Goal: Answer question/provide support

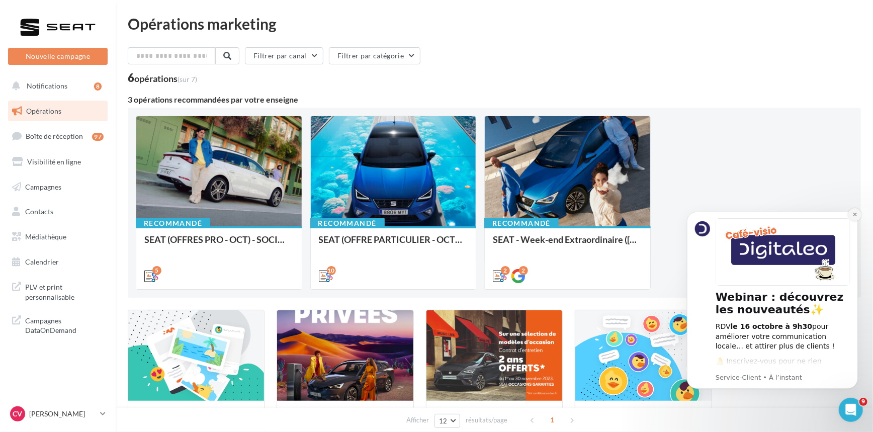
click at [854, 215] on icon "Dismiss notification" at bounding box center [855, 214] width 6 height 6
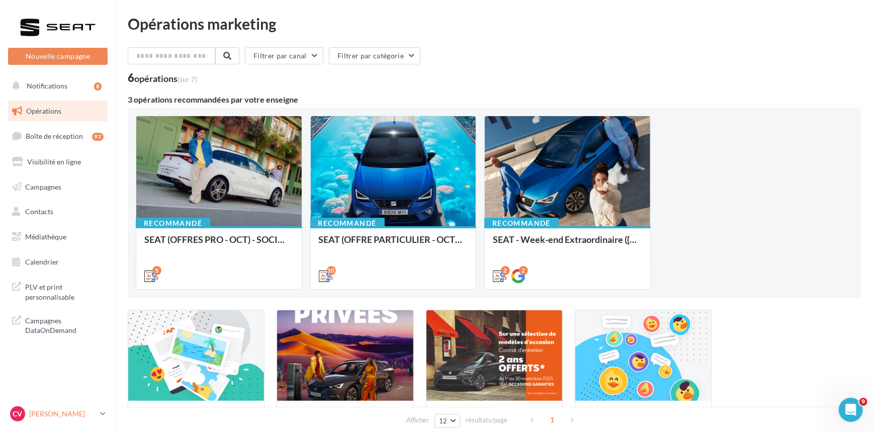
click at [50, 415] on p "[PERSON_NAME]" at bounding box center [62, 414] width 67 height 10
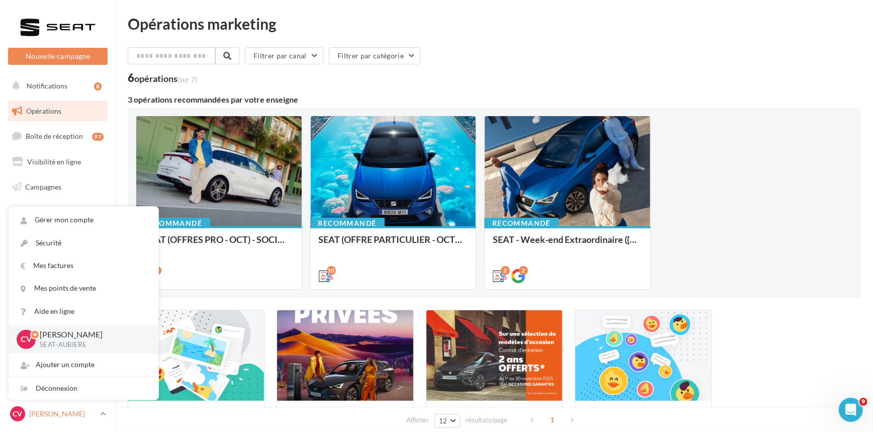
click at [50, 415] on p "[PERSON_NAME]" at bounding box center [62, 414] width 67 height 10
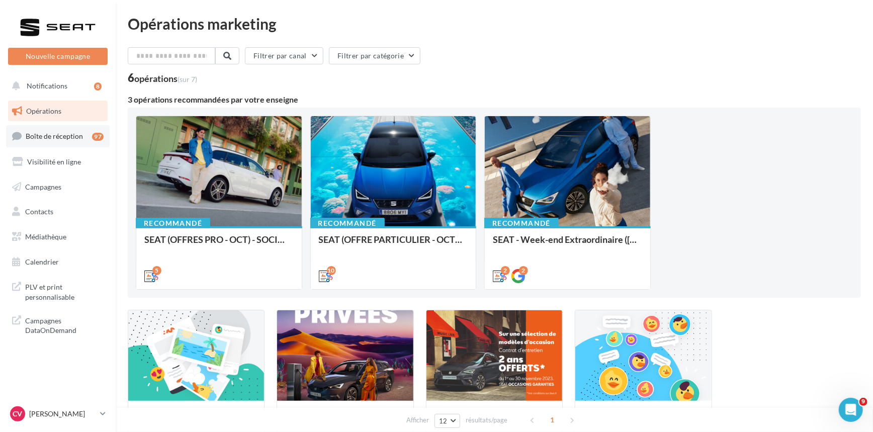
click at [78, 134] on span "Boîte de réception" at bounding box center [54, 136] width 57 height 9
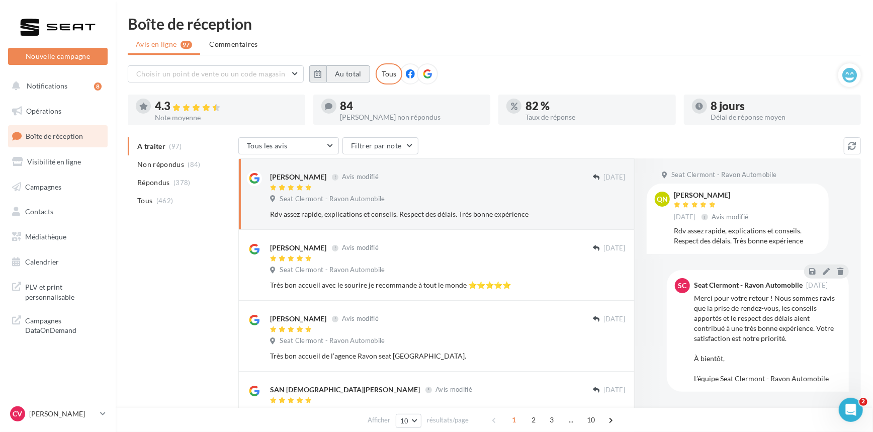
click at [318, 71] on icon "button" at bounding box center [317, 74] width 7 height 8
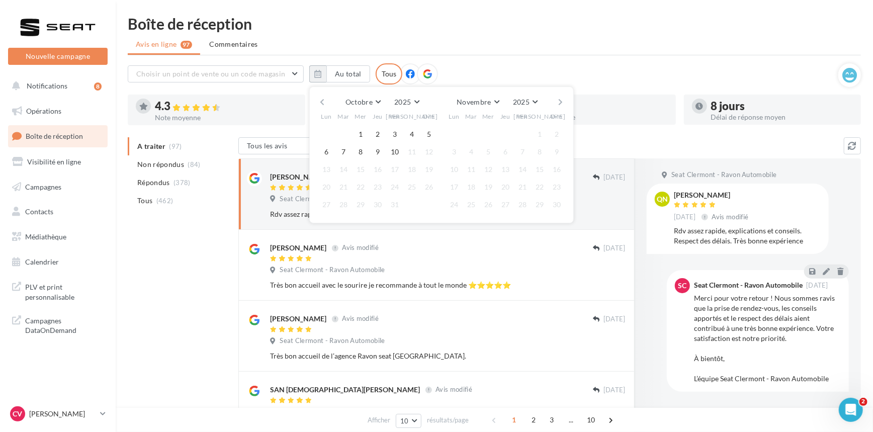
click at [319, 101] on button "button" at bounding box center [322, 102] width 9 height 14
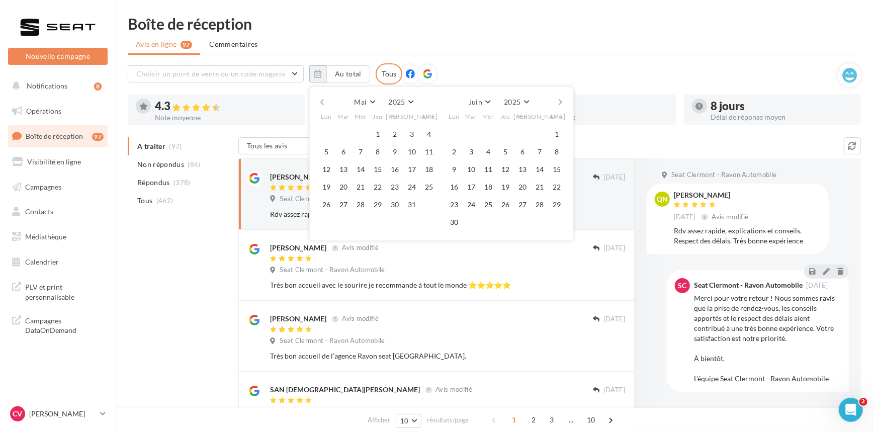
click at [319, 101] on button "button" at bounding box center [322, 102] width 9 height 14
click at [323, 106] on button "button" at bounding box center [322, 102] width 9 height 14
click at [355, 129] on button "1" at bounding box center [360, 134] width 15 height 15
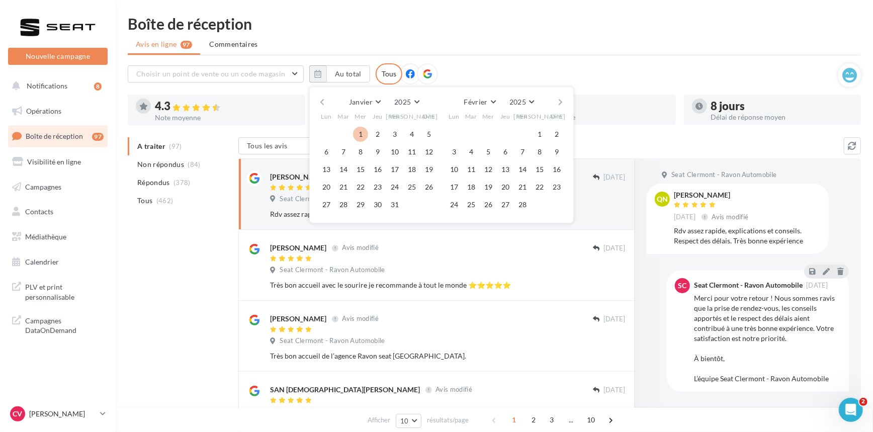
click at [563, 103] on button "button" at bounding box center [561, 102] width 9 height 14
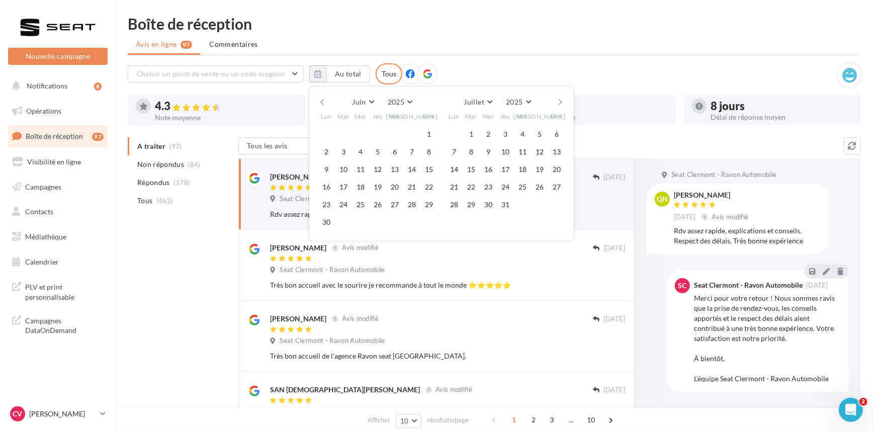
click at [563, 103] on button "button" at bounding box center [561, 102] width 9 height 14
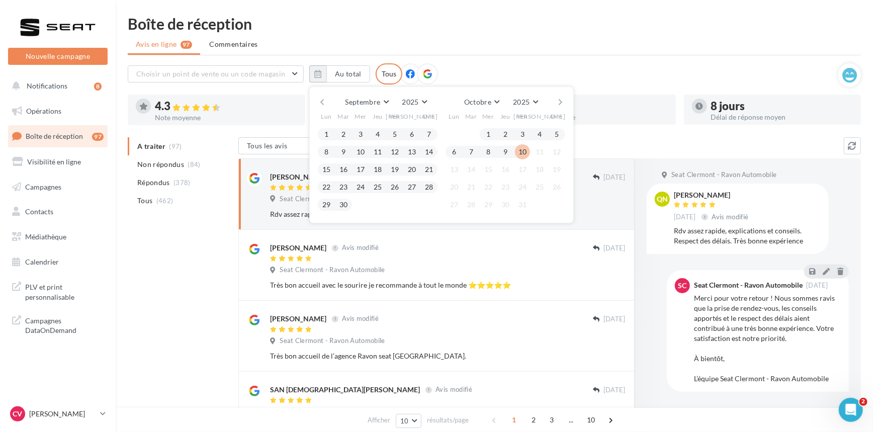
click at [524, 149] on button "10" at bounding box center [522, 151] width 15 height 15
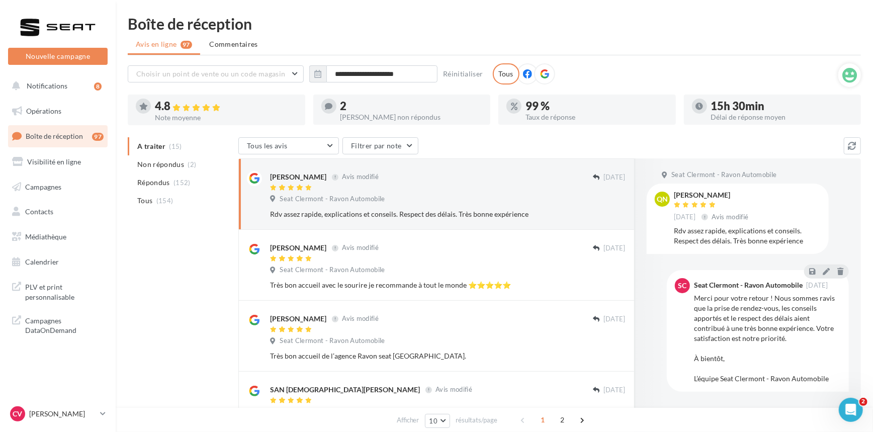
click at [164, 206] on li "Tous (154)" at bounding box center [181, 201] width 107 height 18
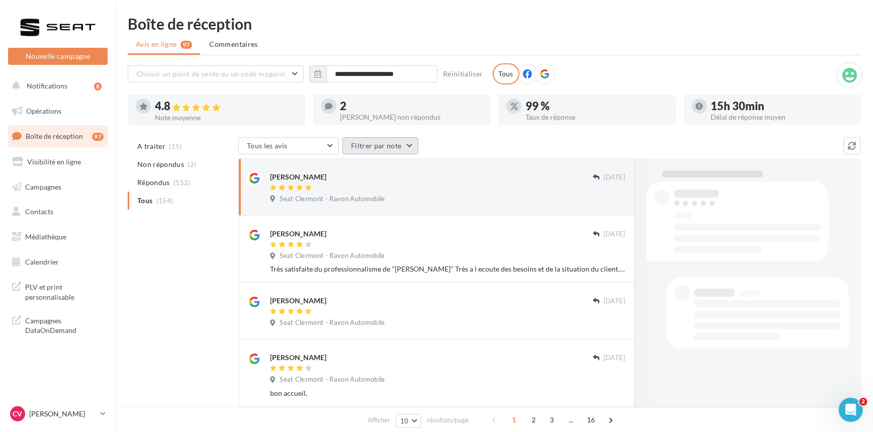
click at [378, 147] on button "Filtrer par note" at bounding box center [380, 145] width 76 height 17
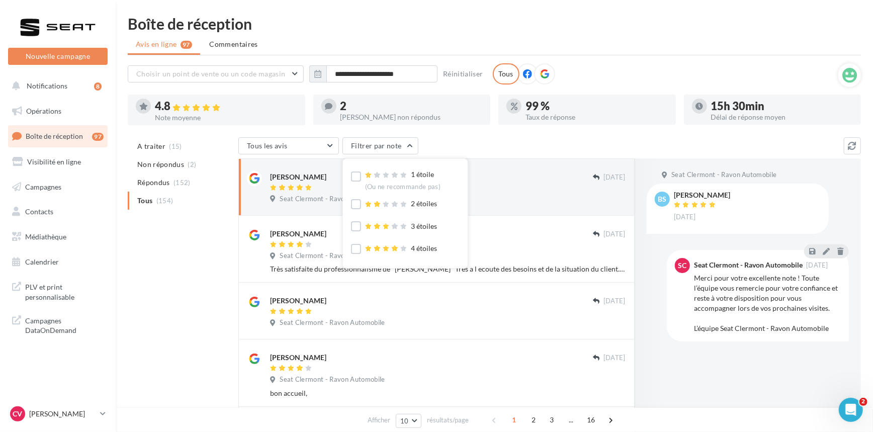
click at [362, 181] on div "1 étoile (Ou ne recommande pas)" at bounding box center [396, 179] width 90 height 20
click at [356, 177] on label at bounding box center [356, 176] width 10 height 10
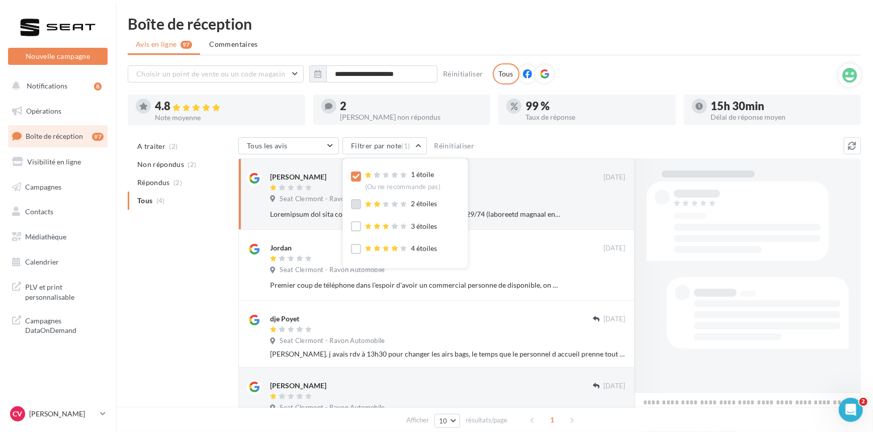
click at [354, 202] on label at bounding box center [356, 204] width 10 height 10
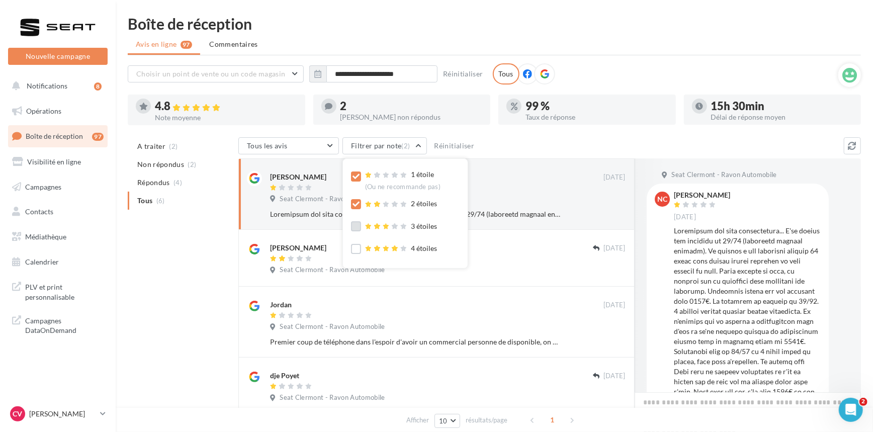
click at [354, 230] on label at bounding box center [356, 226] width 10 height 10
click at [494, 147] on div "Tous les avis Tous les avis Avis avec commentaire Avis sans commentaire Filtrer…" at bounding box center [540, 146] width 605 height 19
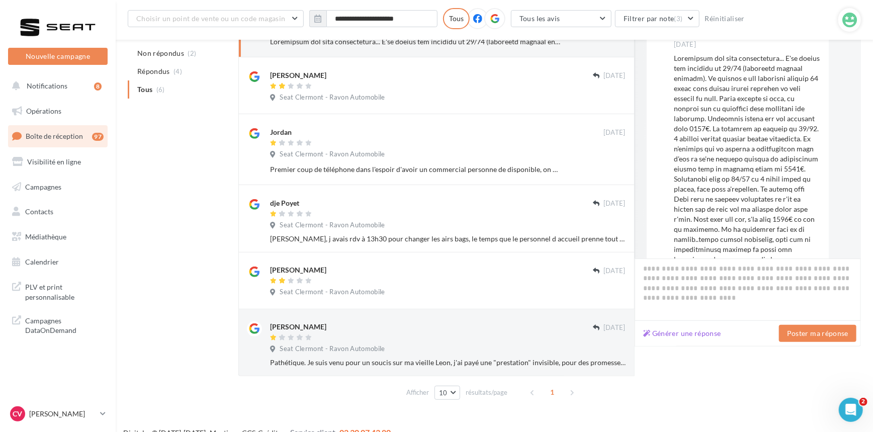
scroll to position [196, 0]
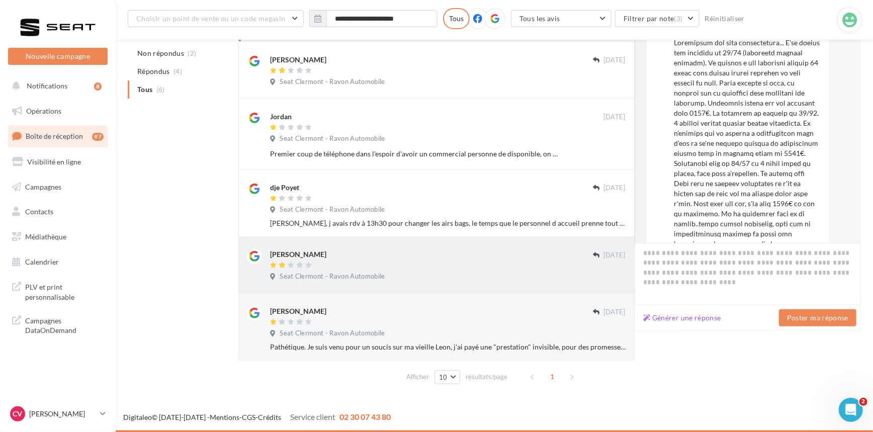
click at [418, 279] on div "Seat Clermont - Ravon Automobile" at bounding box center [448, 277] width 356 height 11
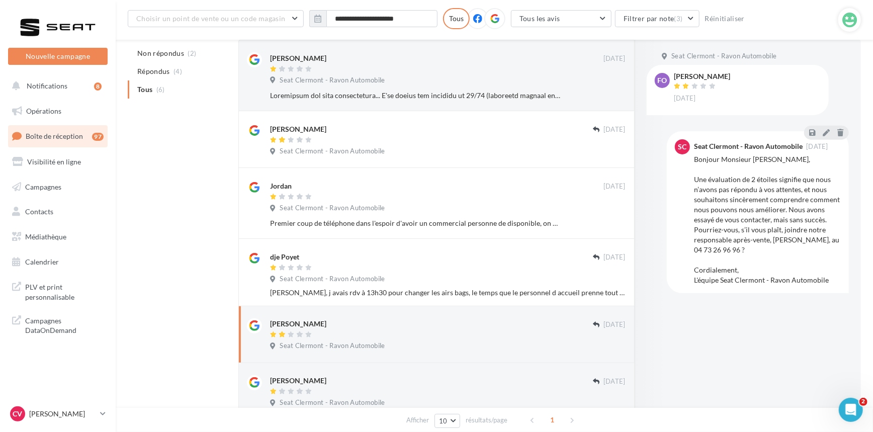
scroll to position [105, 0]
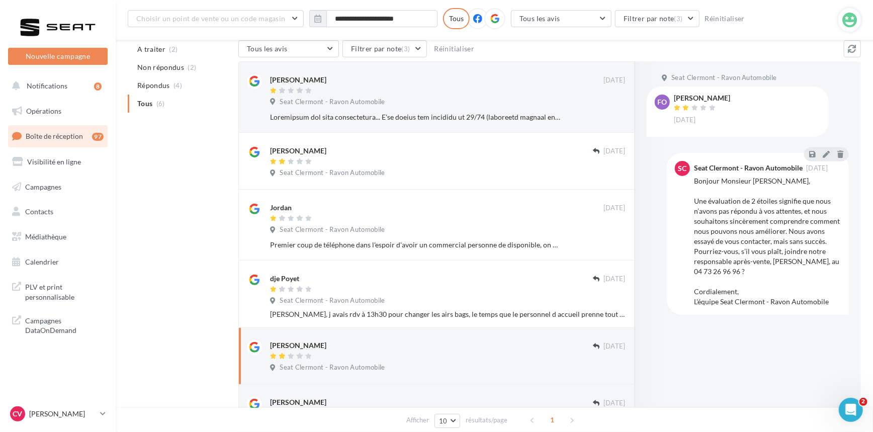
drag, startPoint x: 670, startPoint y: 96, endPoint x: 738, endPoint y: 97, distance: 67.4
click at [738, 97] on div "[PERSON_NAME] [DATE]" at bounding box center [738, 112] width 166 height 34
copy div "[PERSON_NAME]"
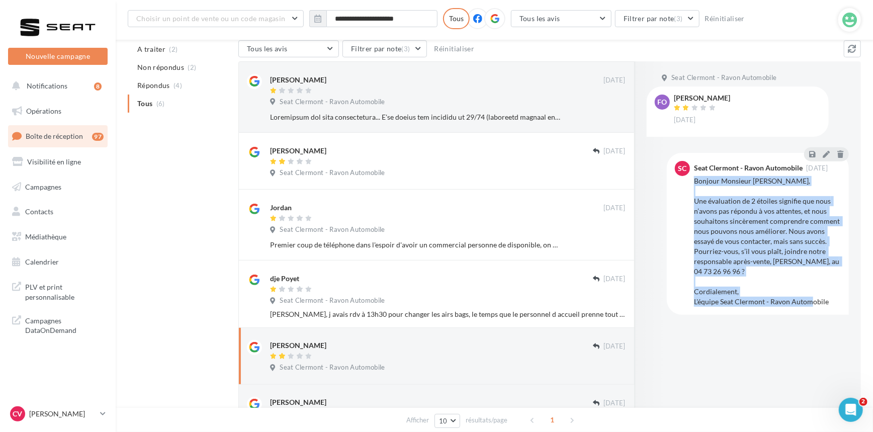
drag, startPoint x: 836, startPoint y: 304, endPoint x: 694, endPoint y: 182, distance: 187.6
click at [694, 182] on div "Bonjour Monsieur [PERSON_NAME], Une évaluation de 2 étoiles signifie que nous n…" at bounding box center [767, 241] width 147 height 131
copy div "Bonjour Monsieur [PERSON_NAME], Une évaluation de 2 étoiles signifie que nous n…"
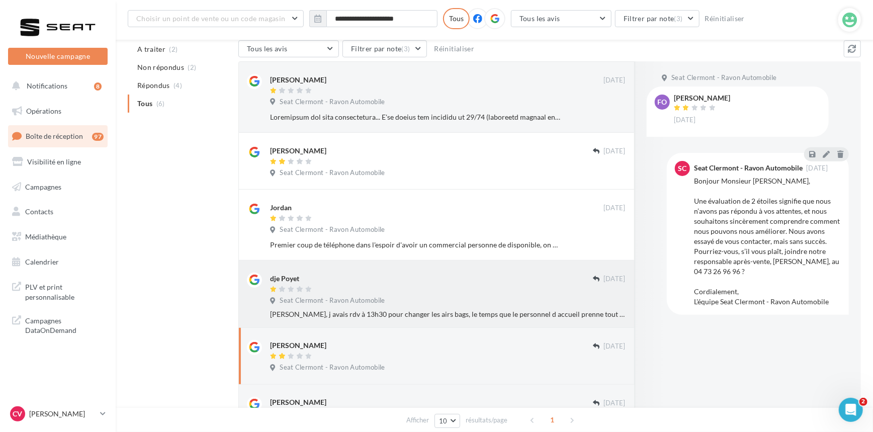
click at [418, 292] on div at bounding box center [431, 290] width 323 height 9
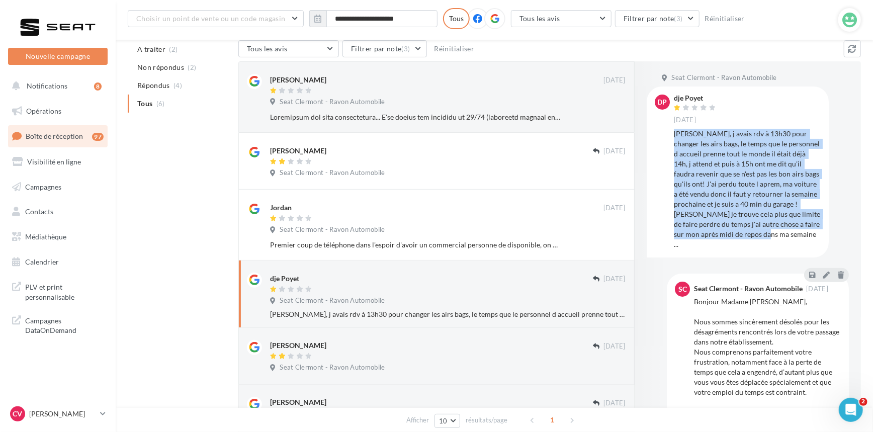
drag, startPoint x: 760, startPoint y: 231, endPoint x: 674, endPoint y: 137, distance: 127.1
click at [674, 137] on div "[PERSON_NAME], j avais rdv à 13h30 pour changer les airs bags, le temps que le …" at bounding box center [747, 189] width 147 height 121
copy div "[PERSON_NAME], j avais rdv à 13h30 pour changer les airs bags, le temps que le …"
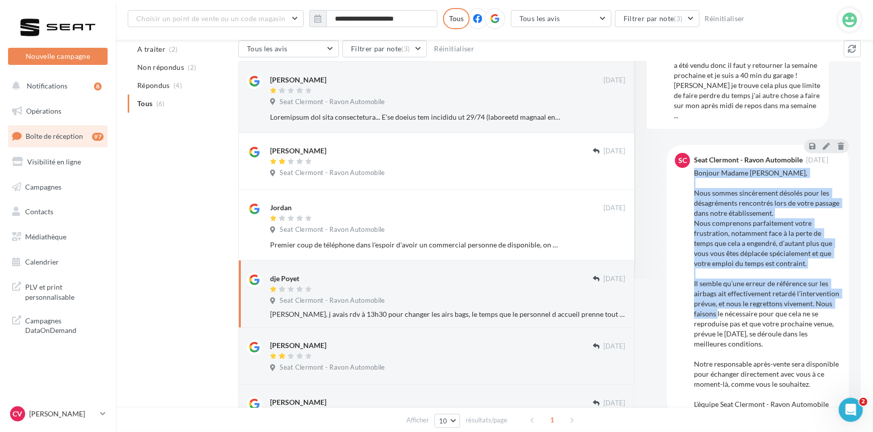
scroll to position [150, 0]
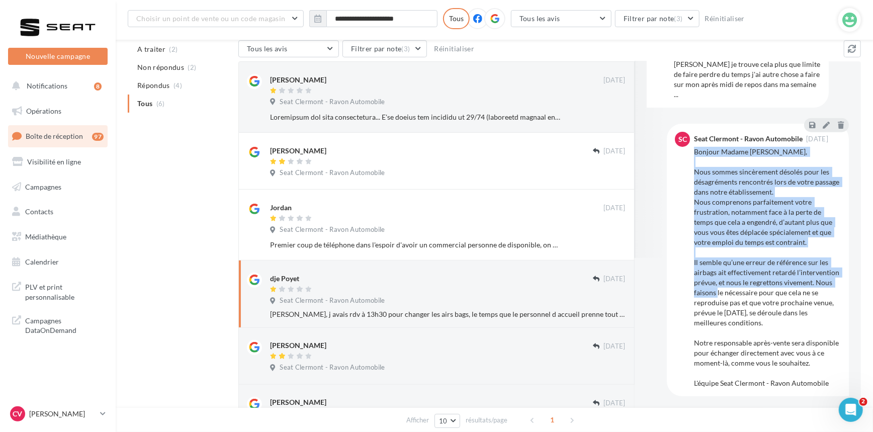
drag, startPoint x: 709, startPoint y: 248, endPoint x: 833, endPoint y: 386, distance: 185.5
click at [833, 386] on div "SC Seat Clermont - Ravon Automobile [DATE] Bonjour Madame [PERSON_NAME], Nous s…" at bounding box center [758, 260] width 166 height 256
copy div "Bonjour [PERSON_NAME], Nous sommes sincèrement désolés pour les désagréments re…"
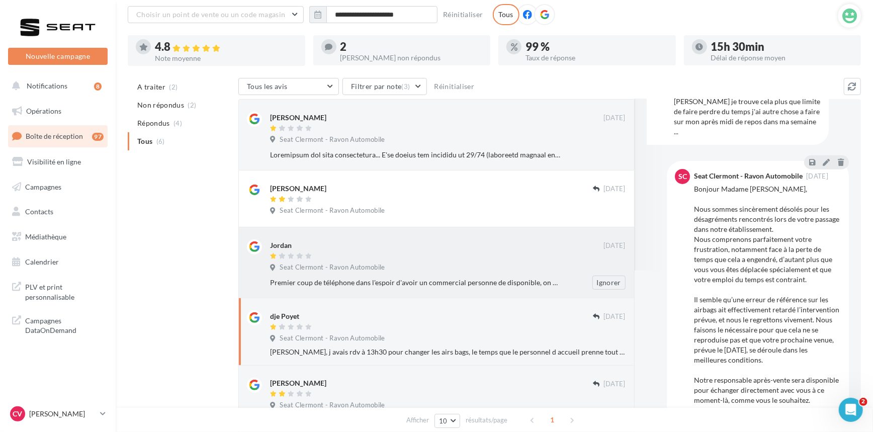
click at [461, 277] on div "Premier coup de téléphone dans l'espoir d'avoir un commercial personne de dispo…" at bounding box center [452, 283] width 364 height 14
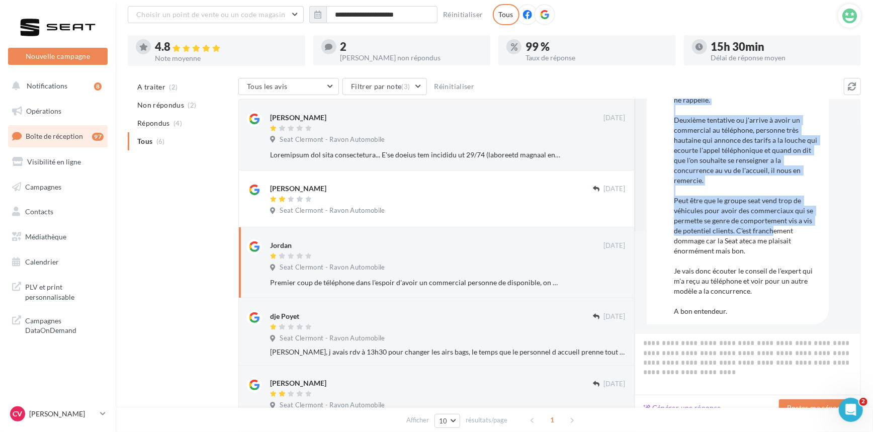
scroll to position [105, 0]
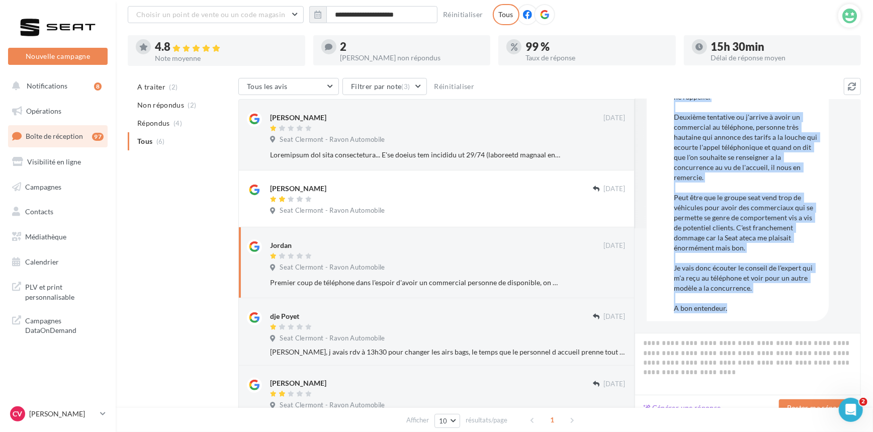
drag, startPoint x: 673, startPoint y: 176, endPoint x: 739, endPoint y: 307, distance: 147.3
click at [739, 307] on div "[PERSON_NAME] [DATE] Premier coup de téléphone dans l'espoir d'avoir un commerc…" at bounding box center [738, 170] width 166 height 285
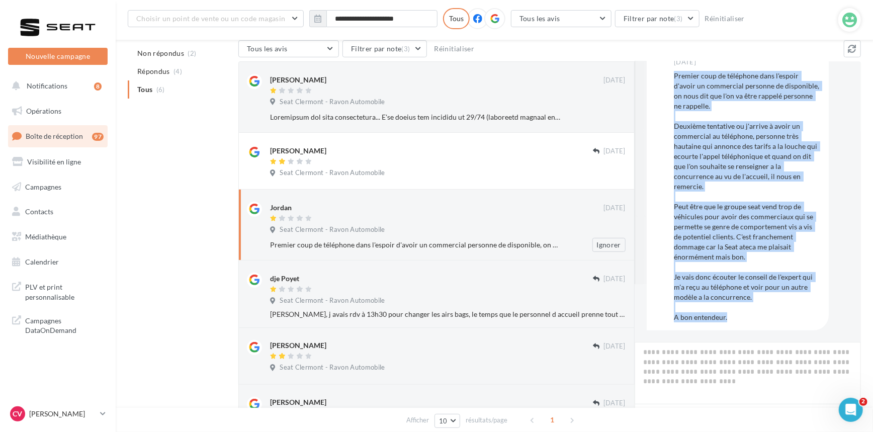
scroll to position [80, 0]
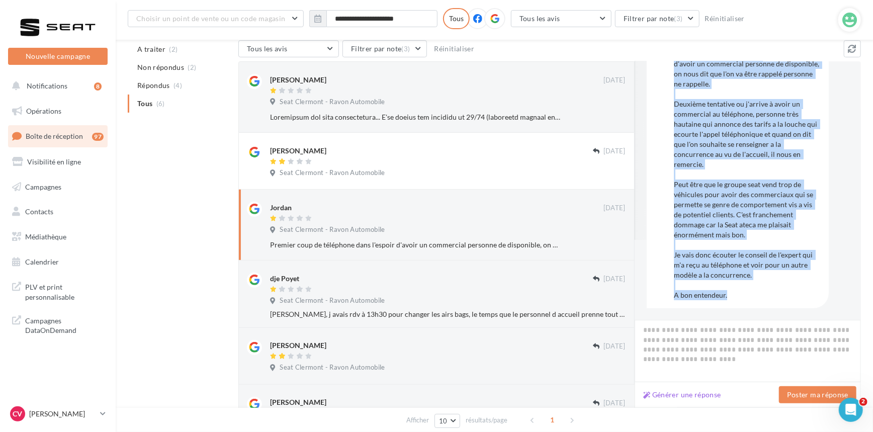
copy div "Premier coup de téléphone dans l'espoir d'avoir un commercial personne de dispo…"
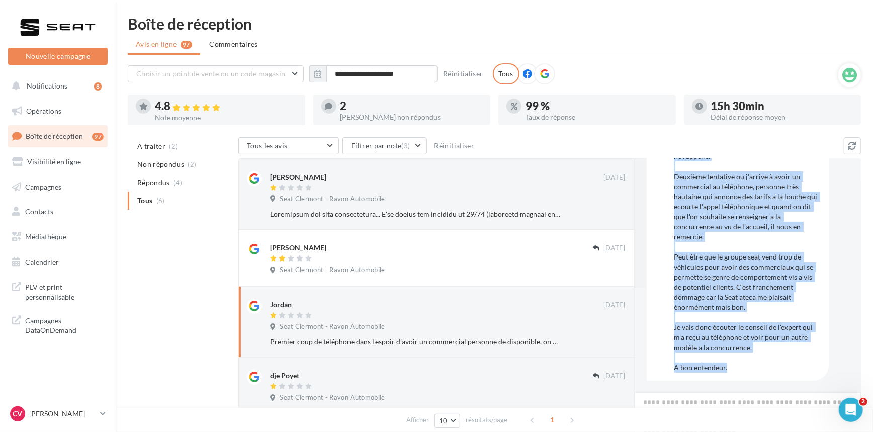
scroll to position [0, 0]
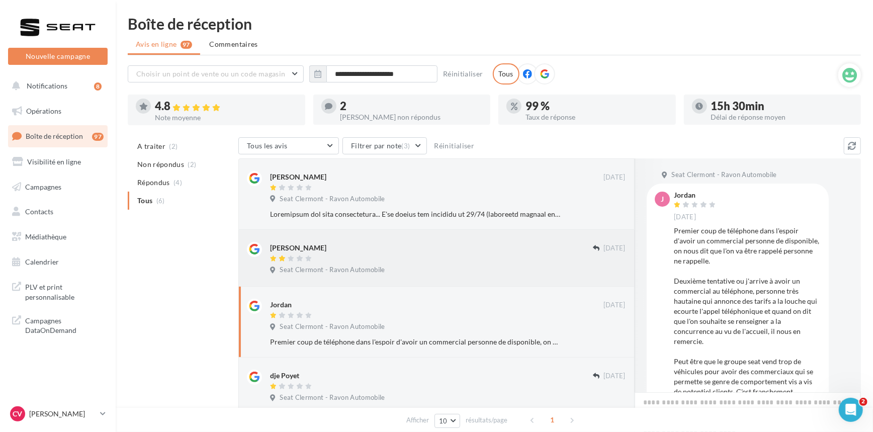
click at [448, 272] on div "Seat Clermont - Ravon Automobile" at bounding box center [448, 271] width 356 height 11
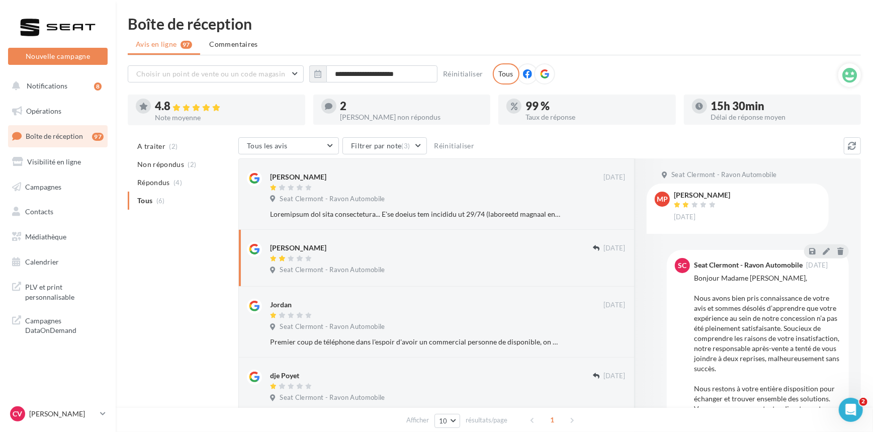
drag, startPoint x: 672, startPoint y: 190, endPoint x: 735, endPoint y: 194, distance: 63.0
click at [735, 194] on div "MP [PERSON_NAME] [DATE]" at bounding box center [738, 209] width 182 height 50
copy div "[PERSON_NAME]"
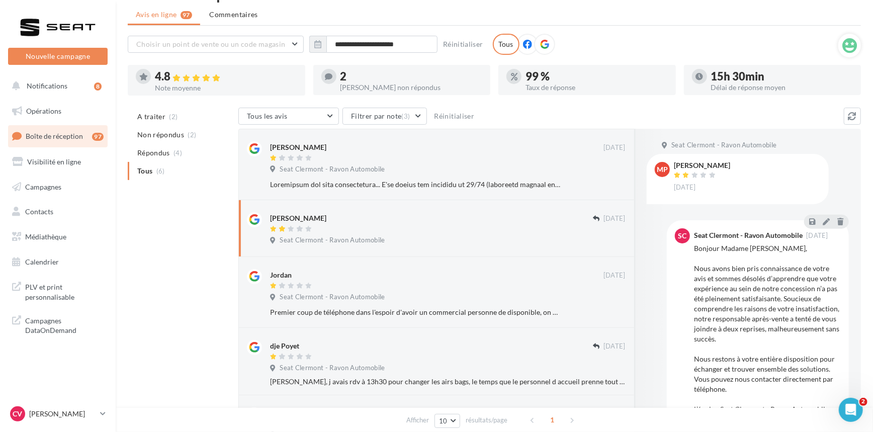
scroll to position [45, 0]
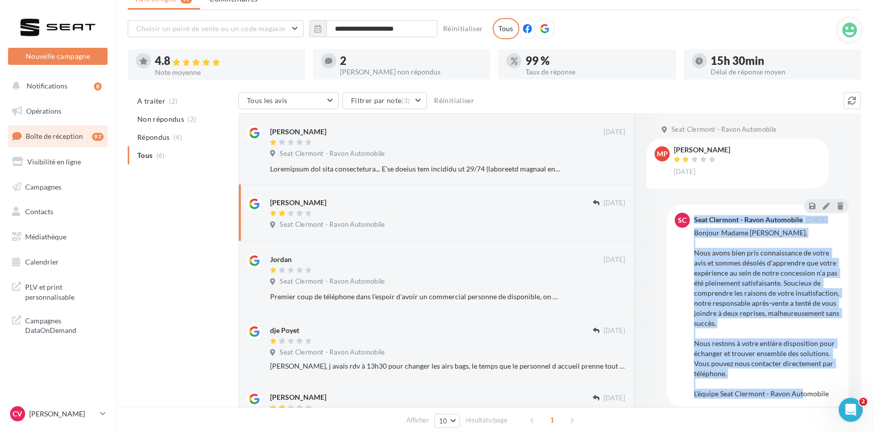
drag, startPoint x: 704, startPoint y: 240, endPoint x: 834, endPoint y: 393, distance: 201.2
click at [834, 393] on div "SC Seat Clermont - Ravon Automobile [DATE] Bonjour Madame [PERSON_NAME], Nous a…" at bounding box center [758, 306] width 166 height 186
copy div "Seat Clermont - Ravon Automobile [DATE] Bonjour [PERSON_NAME], Nous avons bien …"
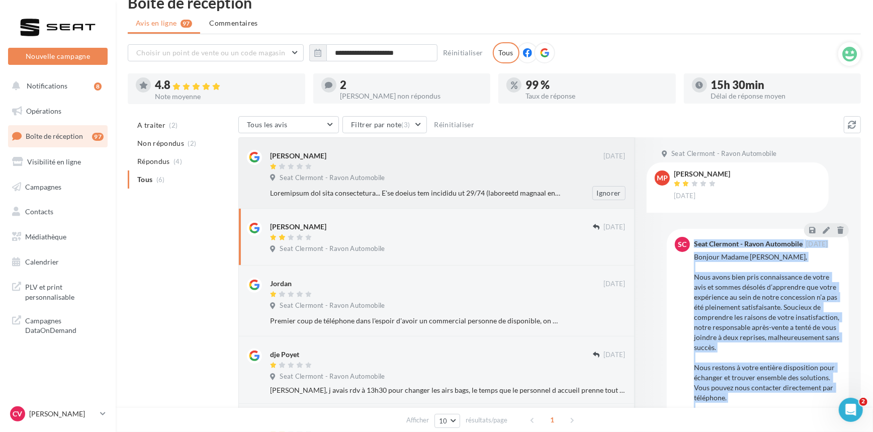
scroll to position [0, 0]
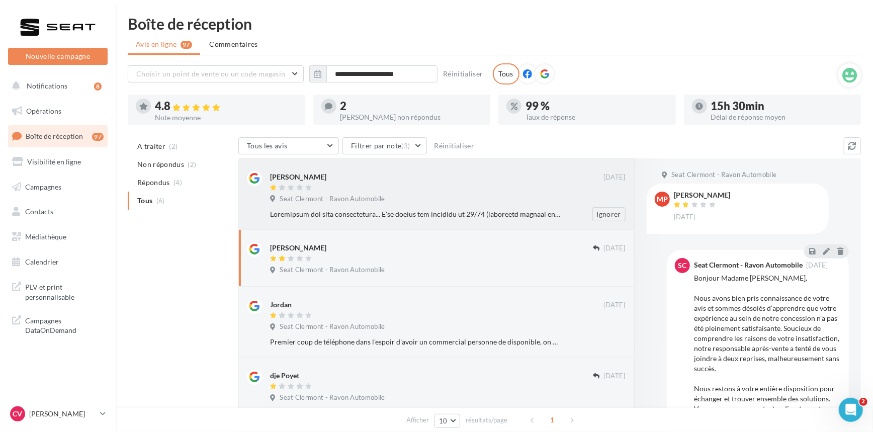
click at [438, 208] on div "Ignorer" at bounding box center [452, 214] width 364 height 14
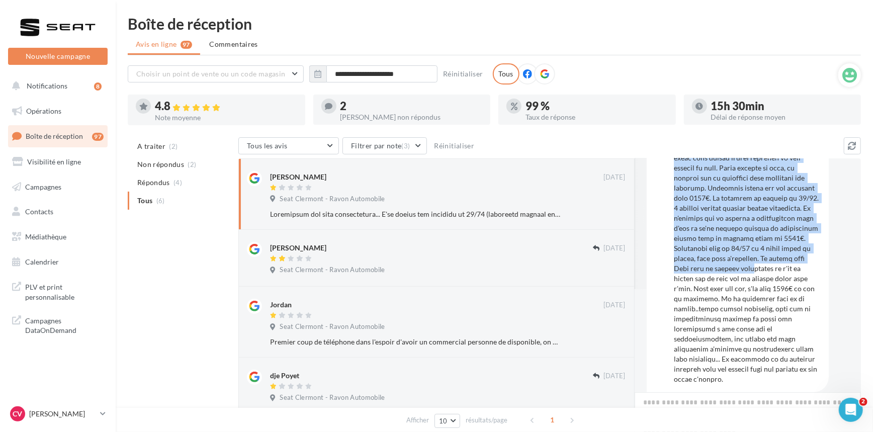
scroll to position [105, 0]
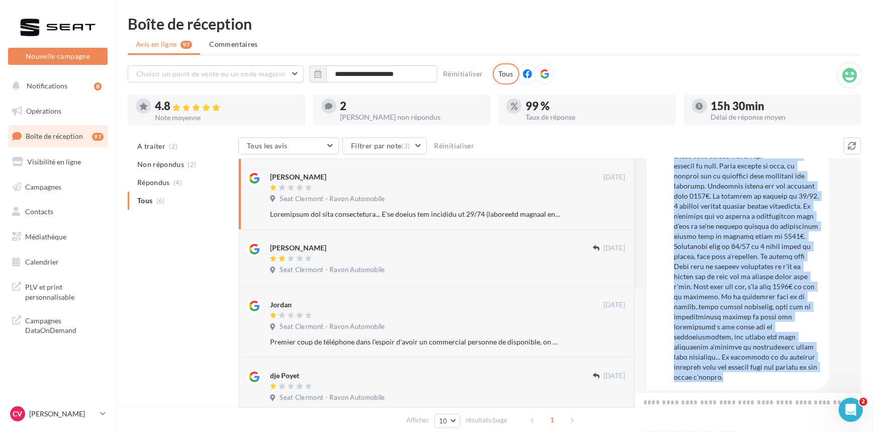
drag, startPoint x: 672, startPoint y: 232, endPoint x: 817, endPoint y: 366, distance: 197.1
click at [815, 367] on div "NC [PERSON_NAME] [DATE]" at bounding box center [738, 233] width 166 height 295
copy div "Loremipsum dol sita consectetura... E'se doeius tem incididu ut 01/80 (laboreet…"
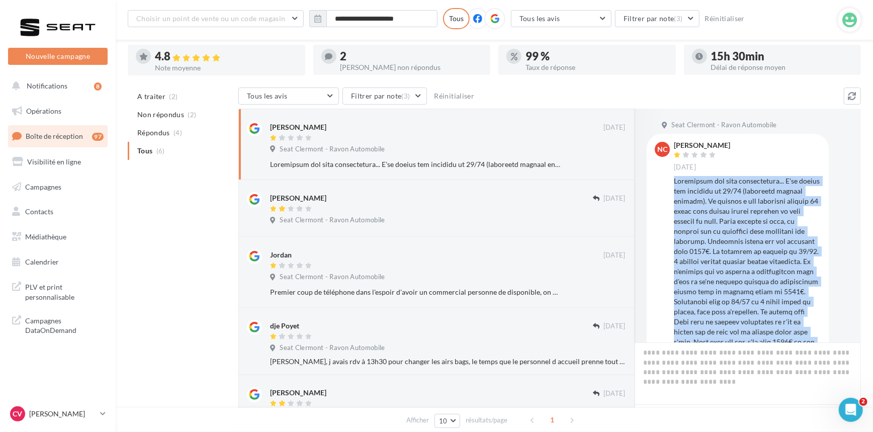
scroll to position [91, 0]
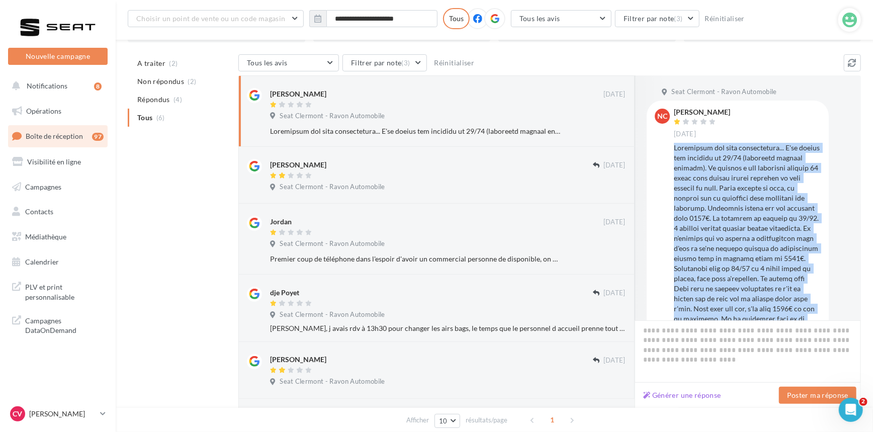
drag, startPoint x: 673, startPoint y: 110, endPoint x: 735, endPoint y: 111, distance: 61.4
click at [735, 111] on div "NC [PERSON_NAME] [DATE]" at bounding box center [738, 256] width 166 height 295
copy div "[PERSON_NAME]"
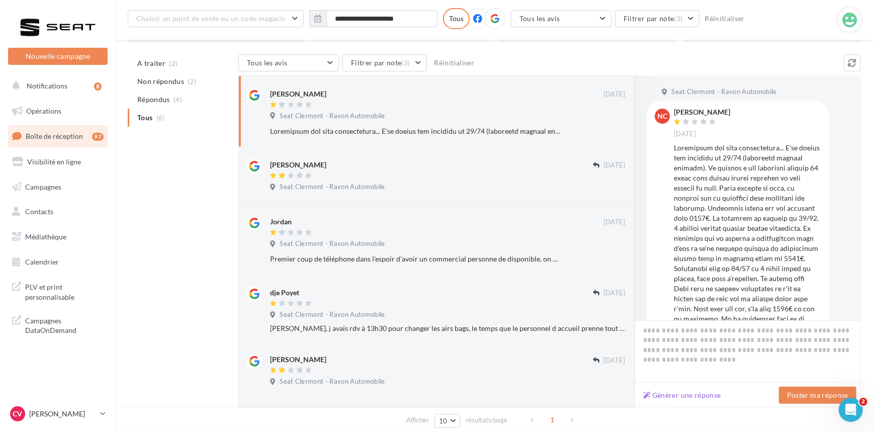
click at [73, 425] on div "CV [PERSON_NAME] SEAT-AUBIERE" at bounding box center [58, 418] width 116 height 28
click at [81, 421] on div "CV [PERSON_NAME] SEAT-AUBIERE" at bounding box center [53, 413] width 86 height 15
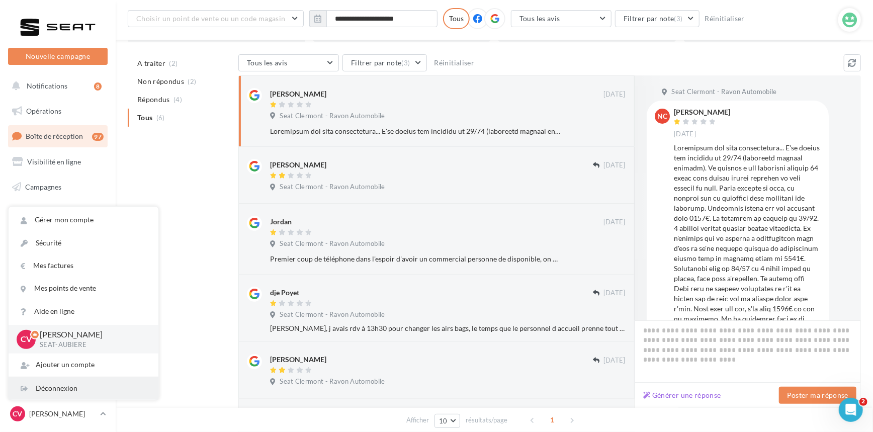
click at [86, 390] on div "Déconnexion" at bounding box center [84, 388] width 150 height 23
